Goal: Task Accomplishment & Management: Manage account settings

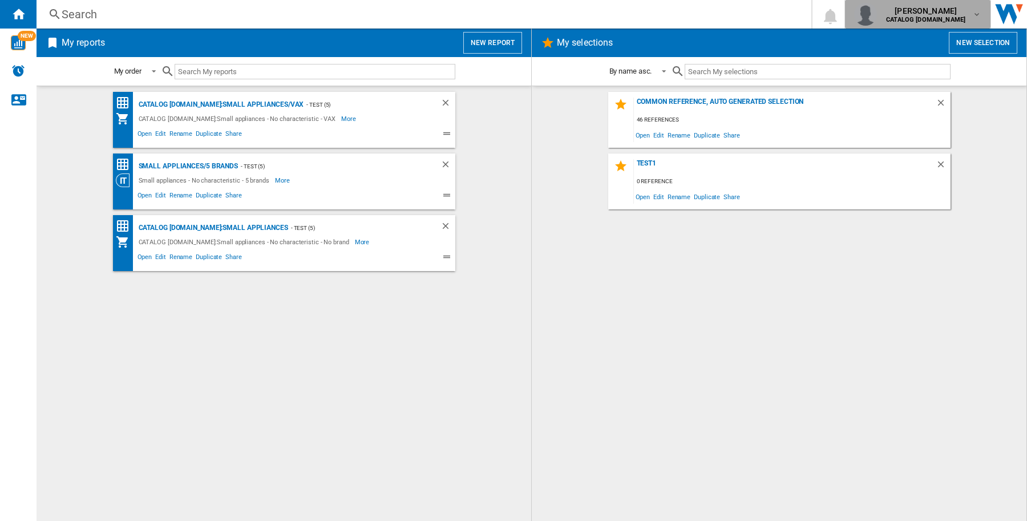
click at [983, 11] on button "[PERSON_NAME] CATALOG [DOMAIN_NAME]" at bounding box center [918, 14] width 146 height 29
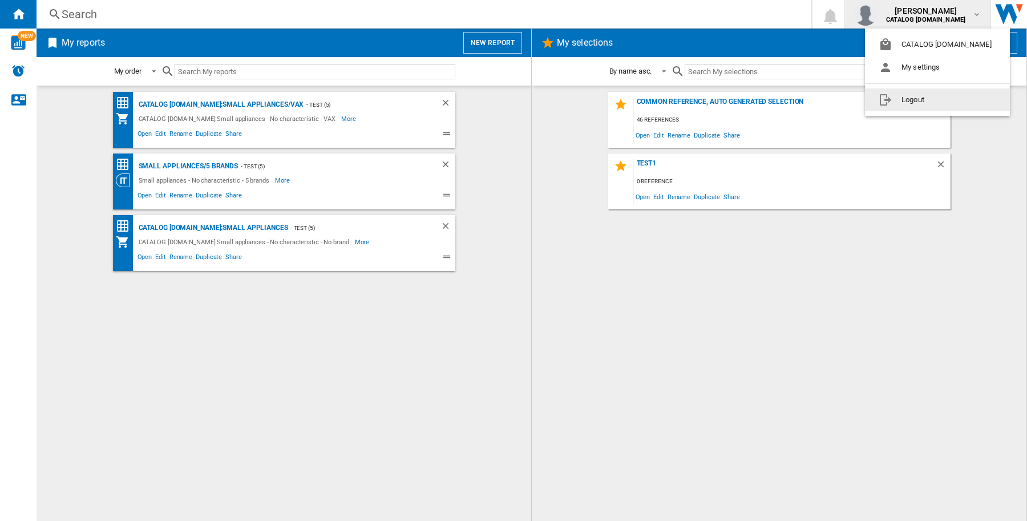
click at [920, 106] on button "Logout" at bounding box center [937, 99] width 145 height 23
